Goal: Information Seeking & Learning: Understand process/instructions

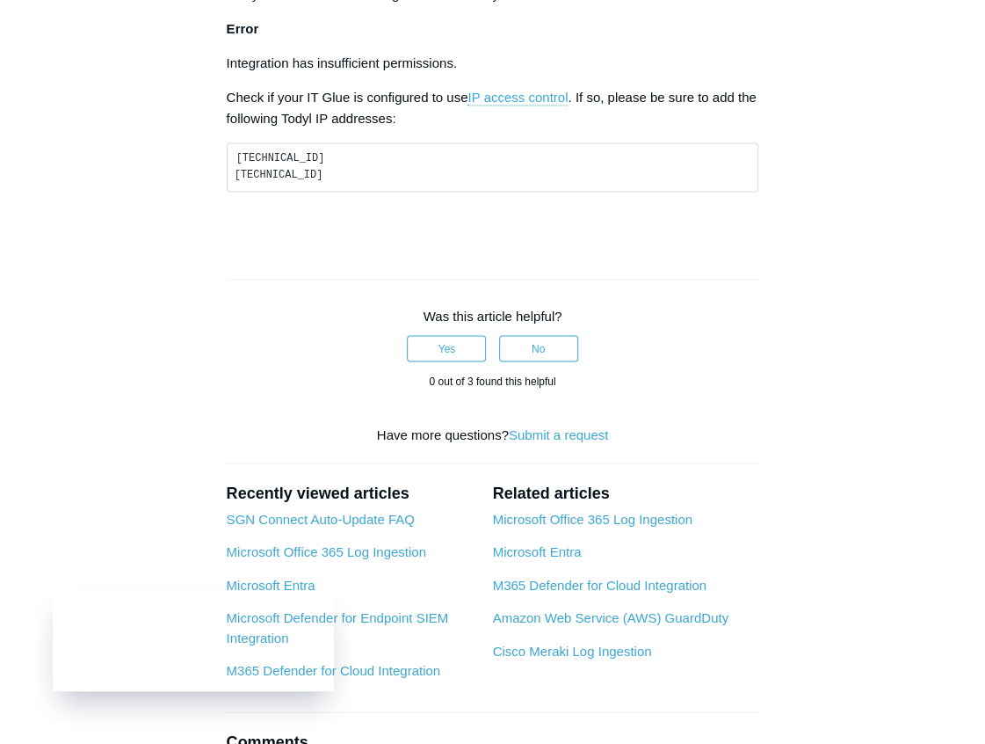
scroll to position [1231, 0]
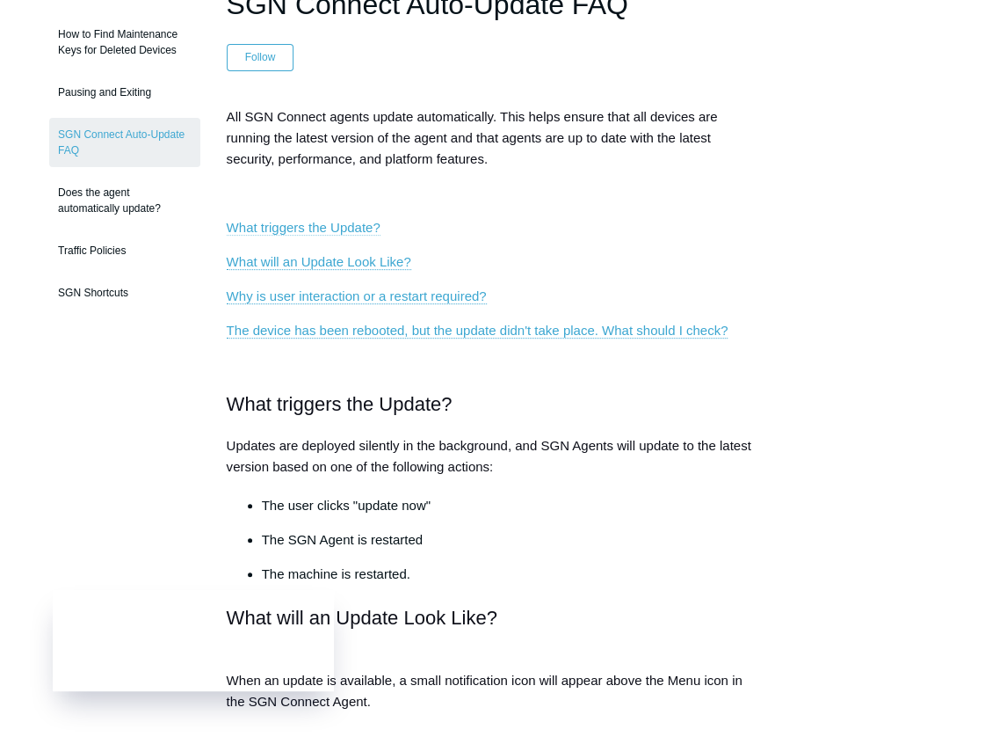
click at [333, 220] on link "What triggers the Update?" at bounding box center [304, 228] width 154 height 16
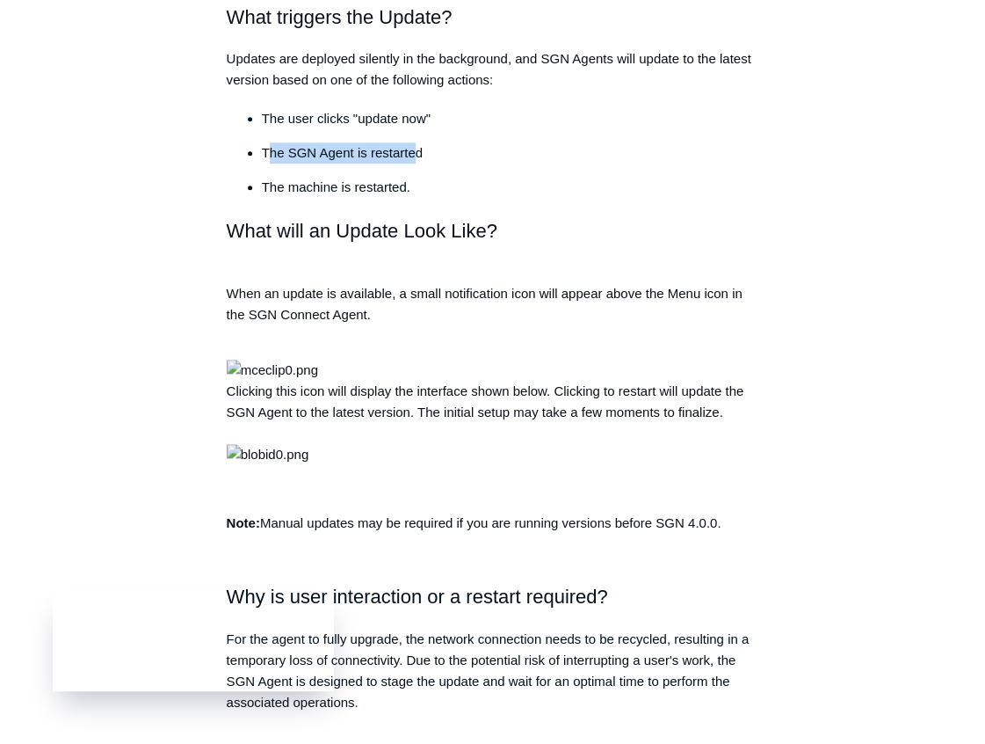
drag, startPoint x: 273, startPoint y: 148, endPoint x: 417, endPoint y: 147, distance: 144.2
click at [417, 147] on p "The SGN Agent is restarted" at bounding box center [511, 152] width 498 height 21
drag, startPoint x: 417, startPoint y: 147, endPoint x: 316, endPoint y: 151, distance: 100.3
click at [331, 150] on p "The SGN Agent is restarted" at bounding box center [511, 152] width 498 height 21
drag, startPoint x: 276, startPoint y: 186, endPoint x: 415, endPoint y: 177, distance: 139.2
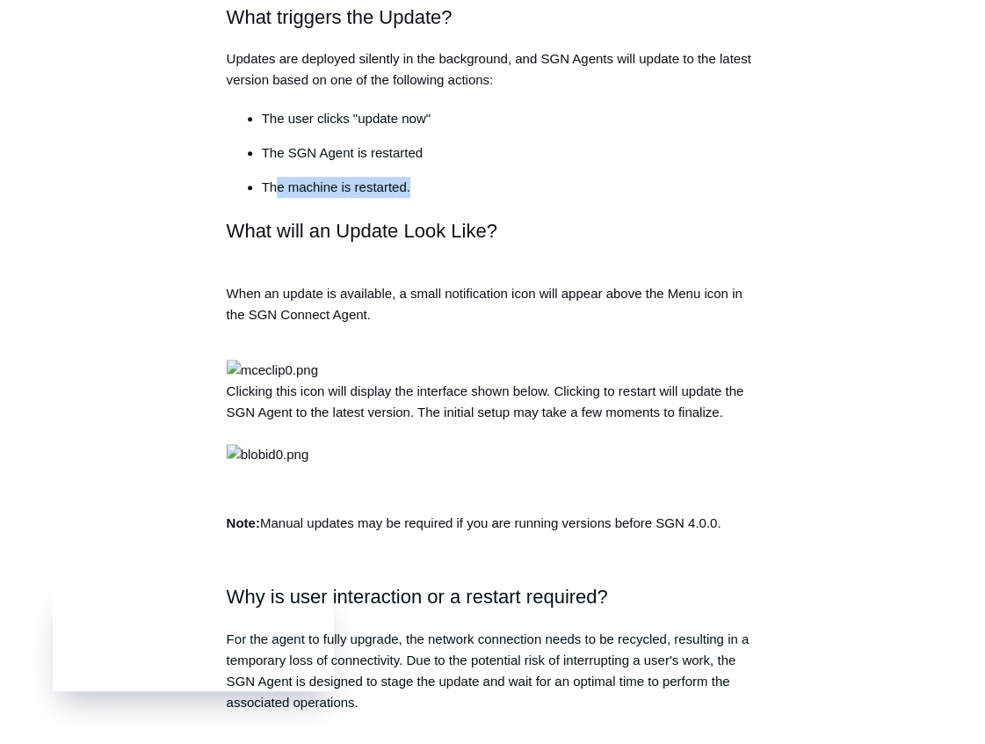
click at [415, 177] on p "The machine is restarted." at bounding box center [511, 187] width 498 height 21
drag, startPoint x: 415, startPoint y: 177, endPoint x: 302, endPoint y: 181, distance: 113.5
click at [302, 181] on p "The machine is restarted." at bounding box center [511, 187] width 498 height 21
